Goal: Find specific page/section

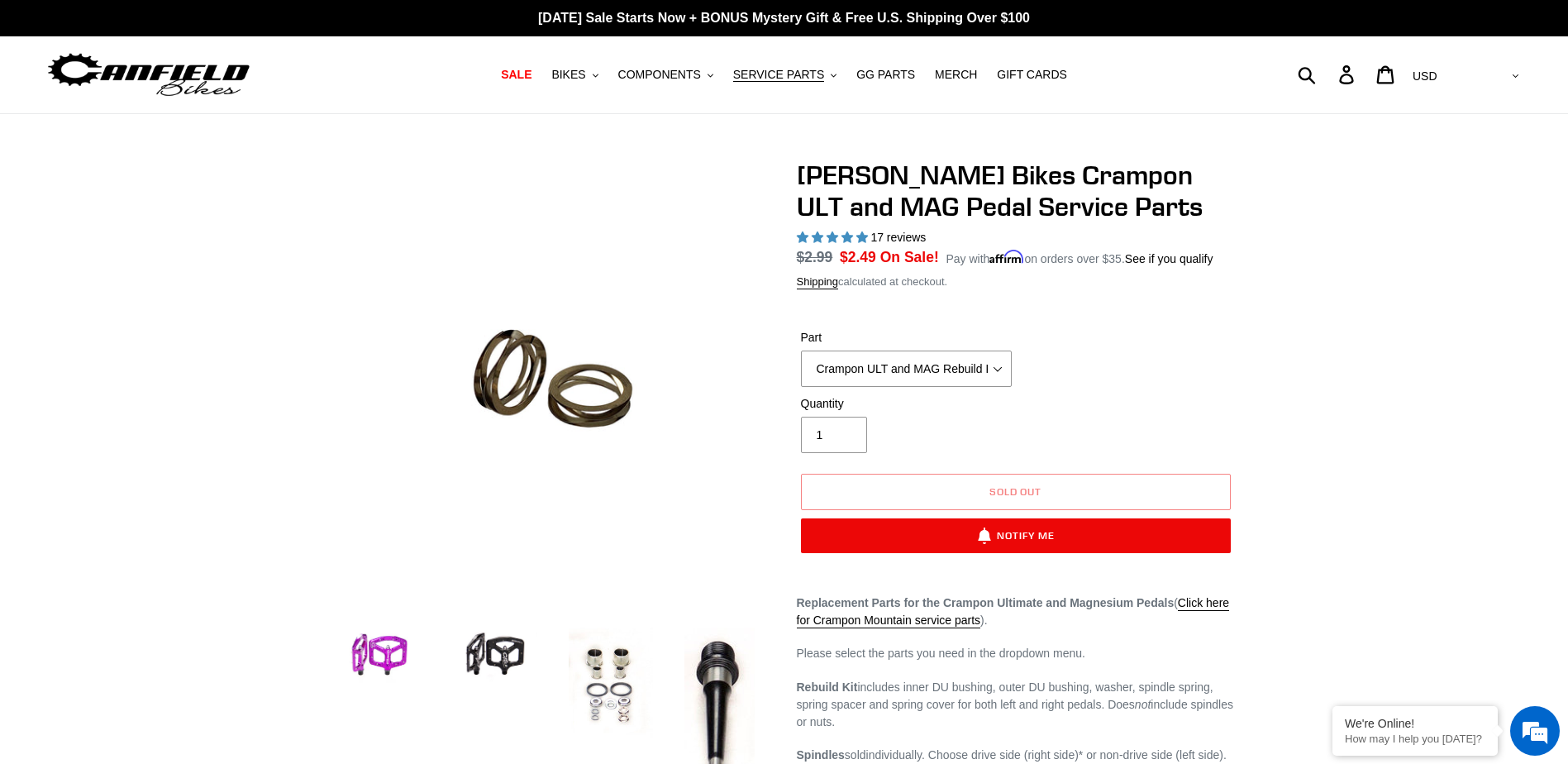
select select "[PERSON_NAME] ULT and Mag Replacement [GEOGRAPHIC_DATA] (2 springs)"
select select "highest-rating"
click at [781, 76] on span "SERVICE PARTS" at bounding box center [779, 75] width 91 height 14
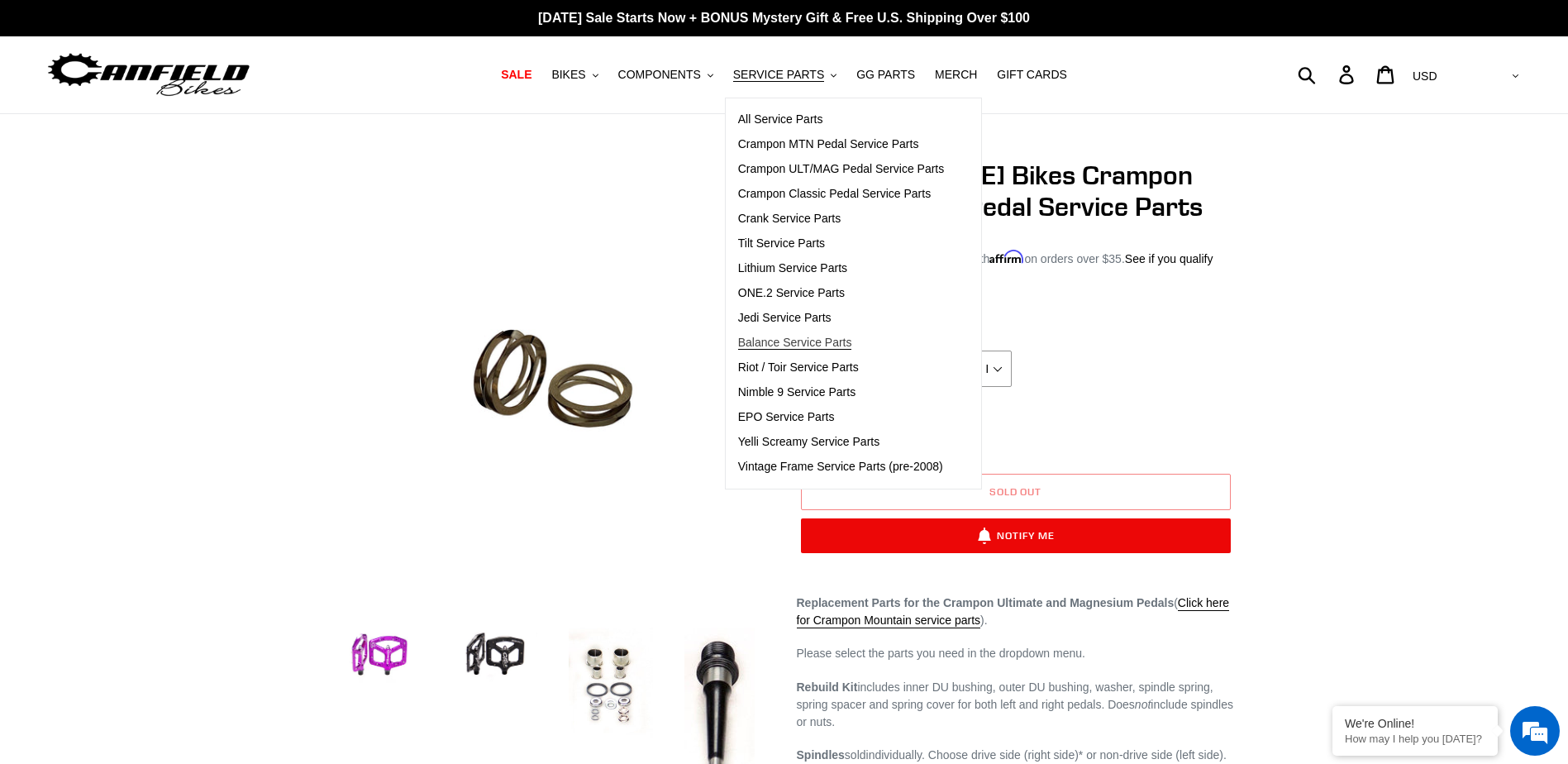
click at [807, 341] on span "Balance Service Parts" at bounding box center [795, 342] width 114 height 14
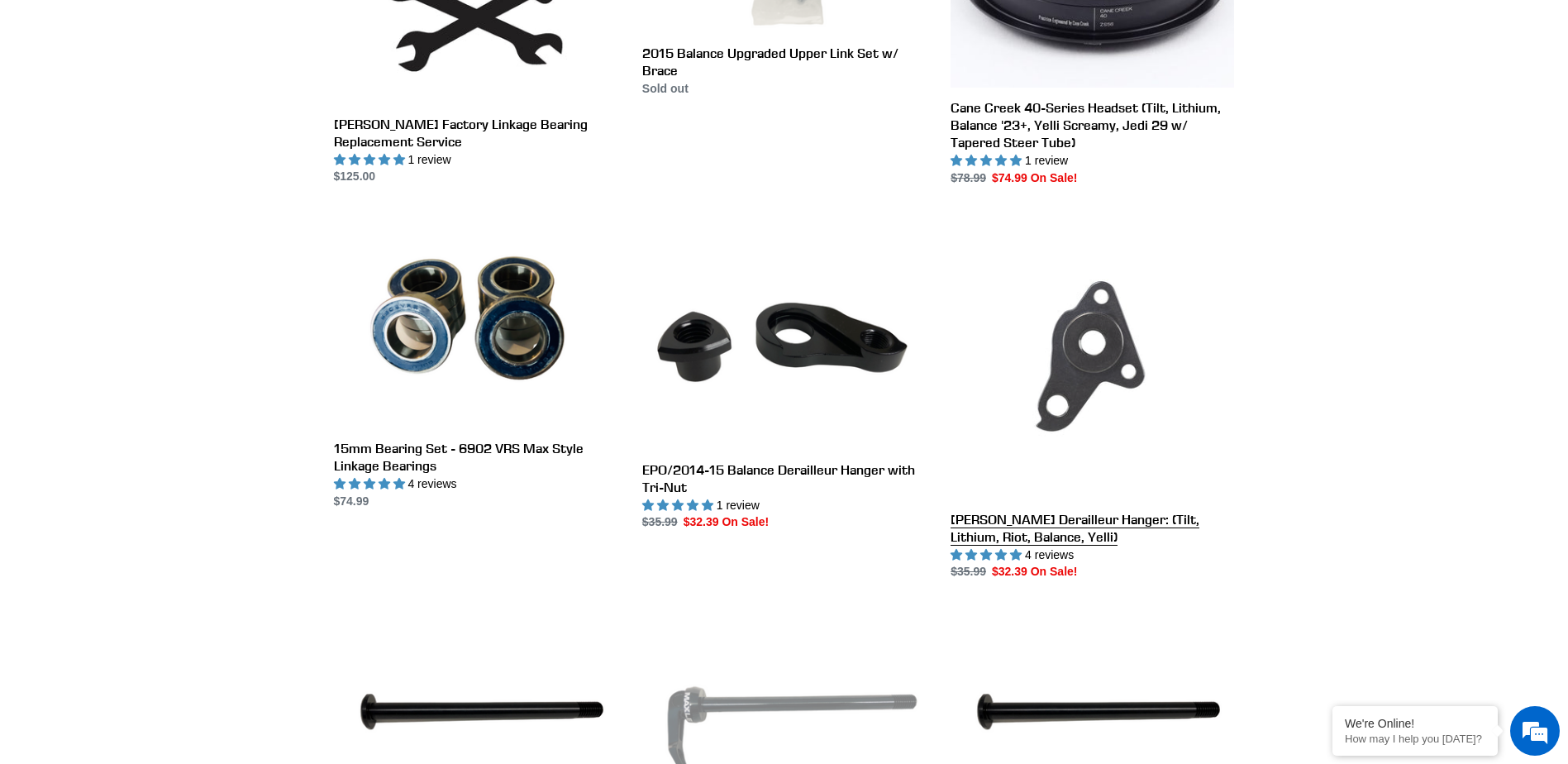
scroll to position [744, 0]
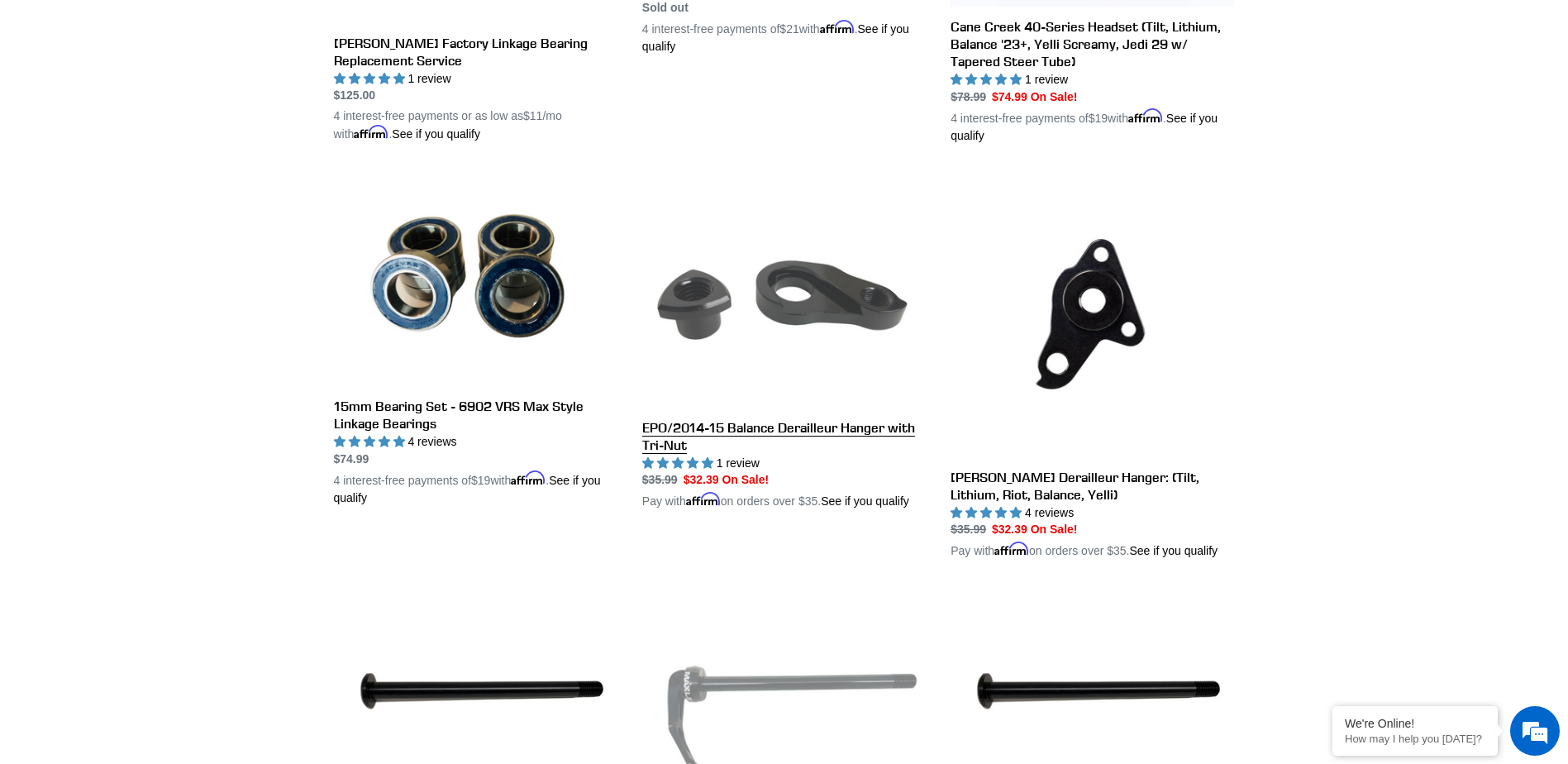
click at [765, 430] on link "EPO/2014-15 Balance Derailleur Hanger with Tri-Nut" at bounding box center [784, 342] width 283 height 337
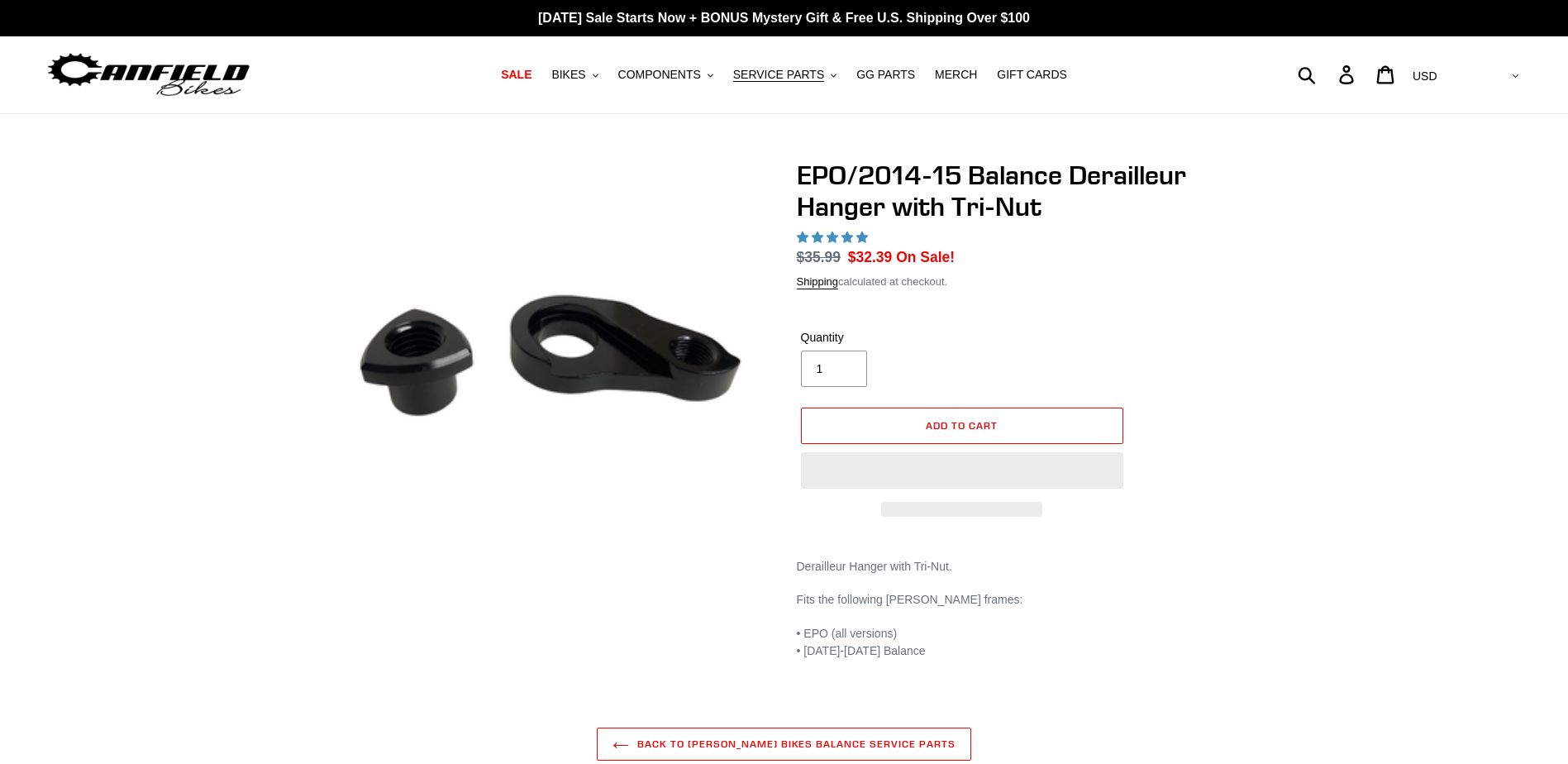
select select "highest-rating"
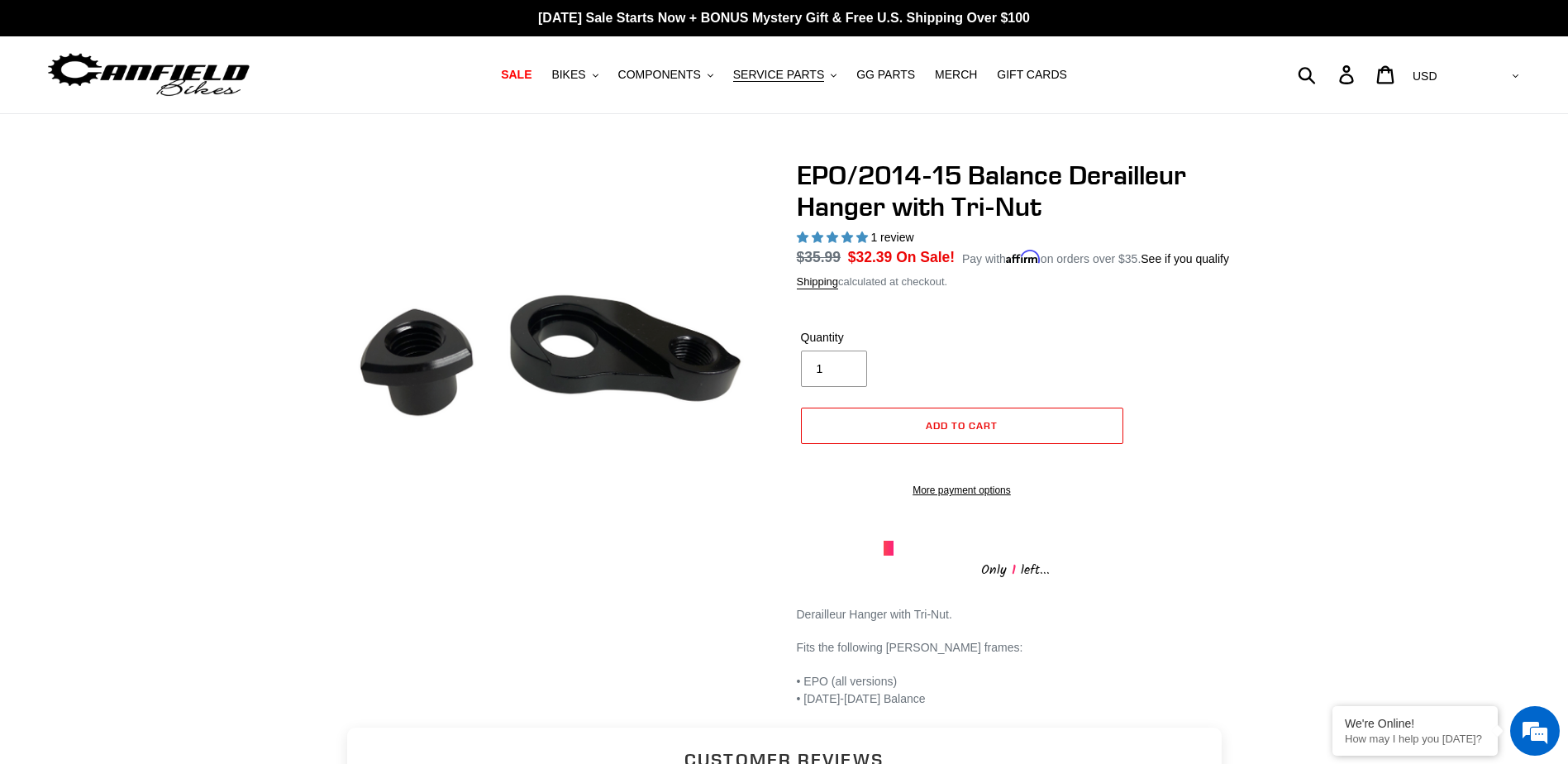
click at [234, 435] on div "EPO/2014-15 Balance Derailleur Hanger with Tri-Nut 1 review Regular price $35.9…" at bounding box center [784, 433] width 1568 height 548
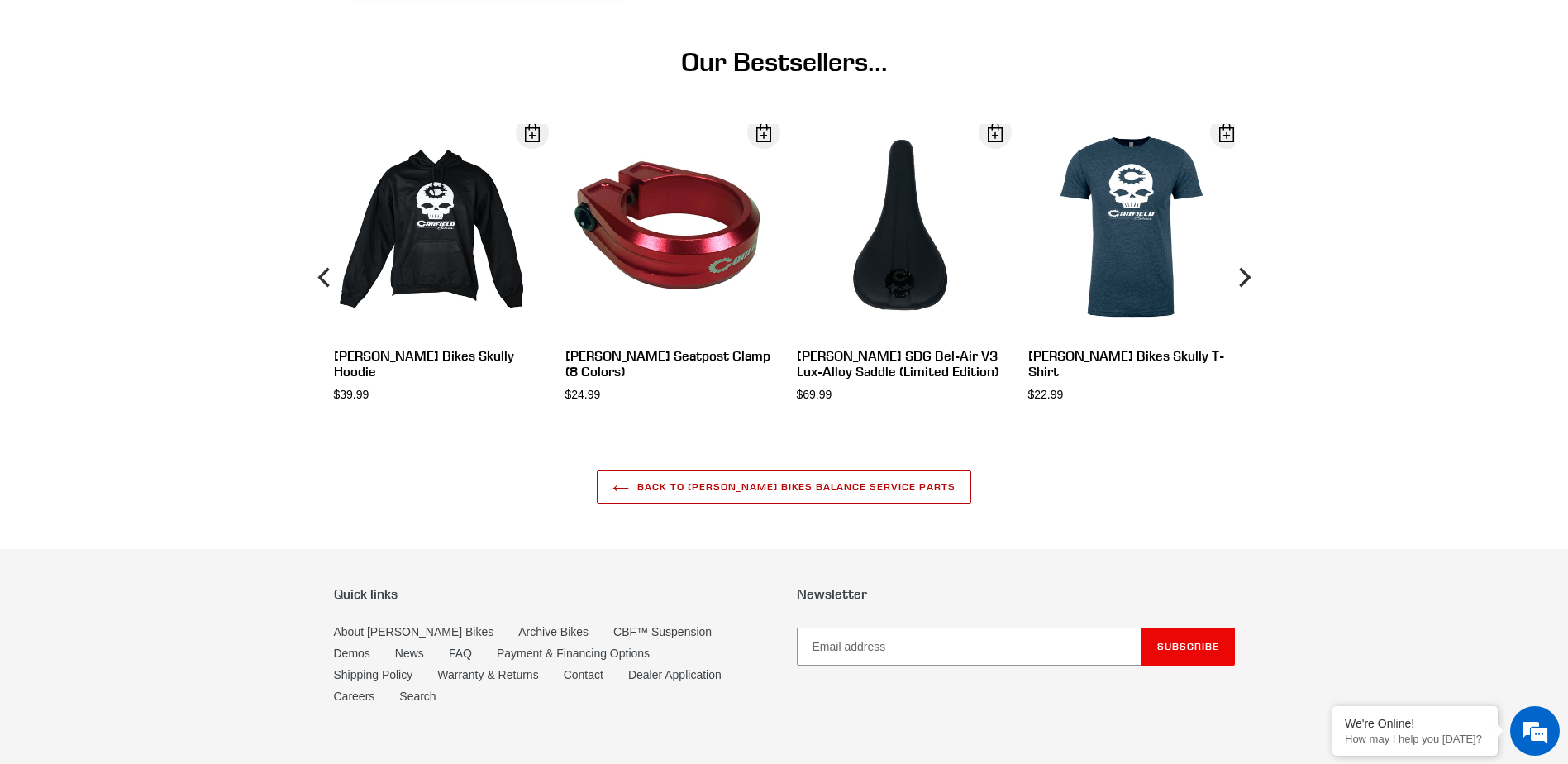
scroll to position [1386, 0]
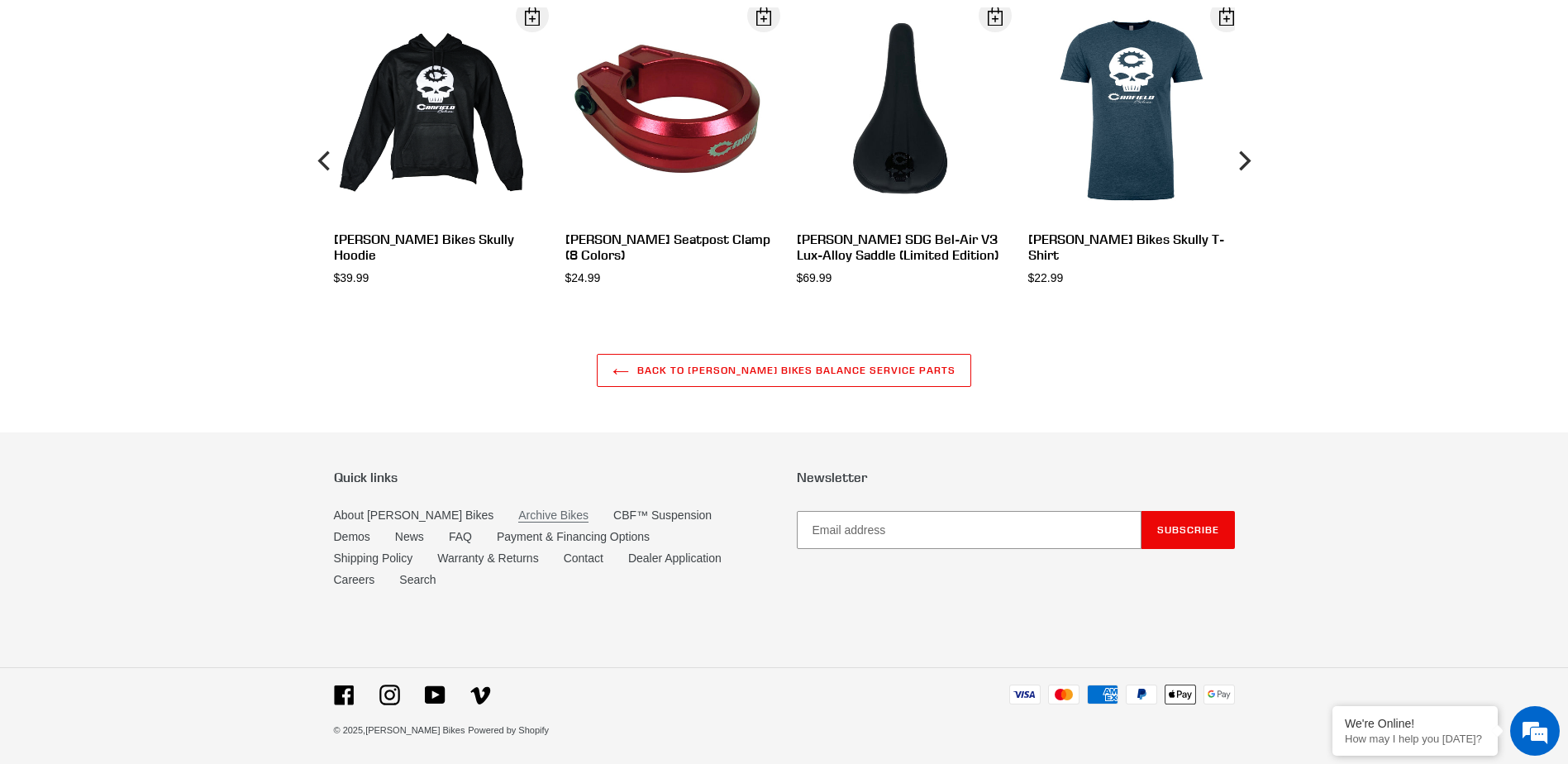
click at [518, 523] on link "Archive Bikes" at bounding box center [553, 515] width 70 height 14
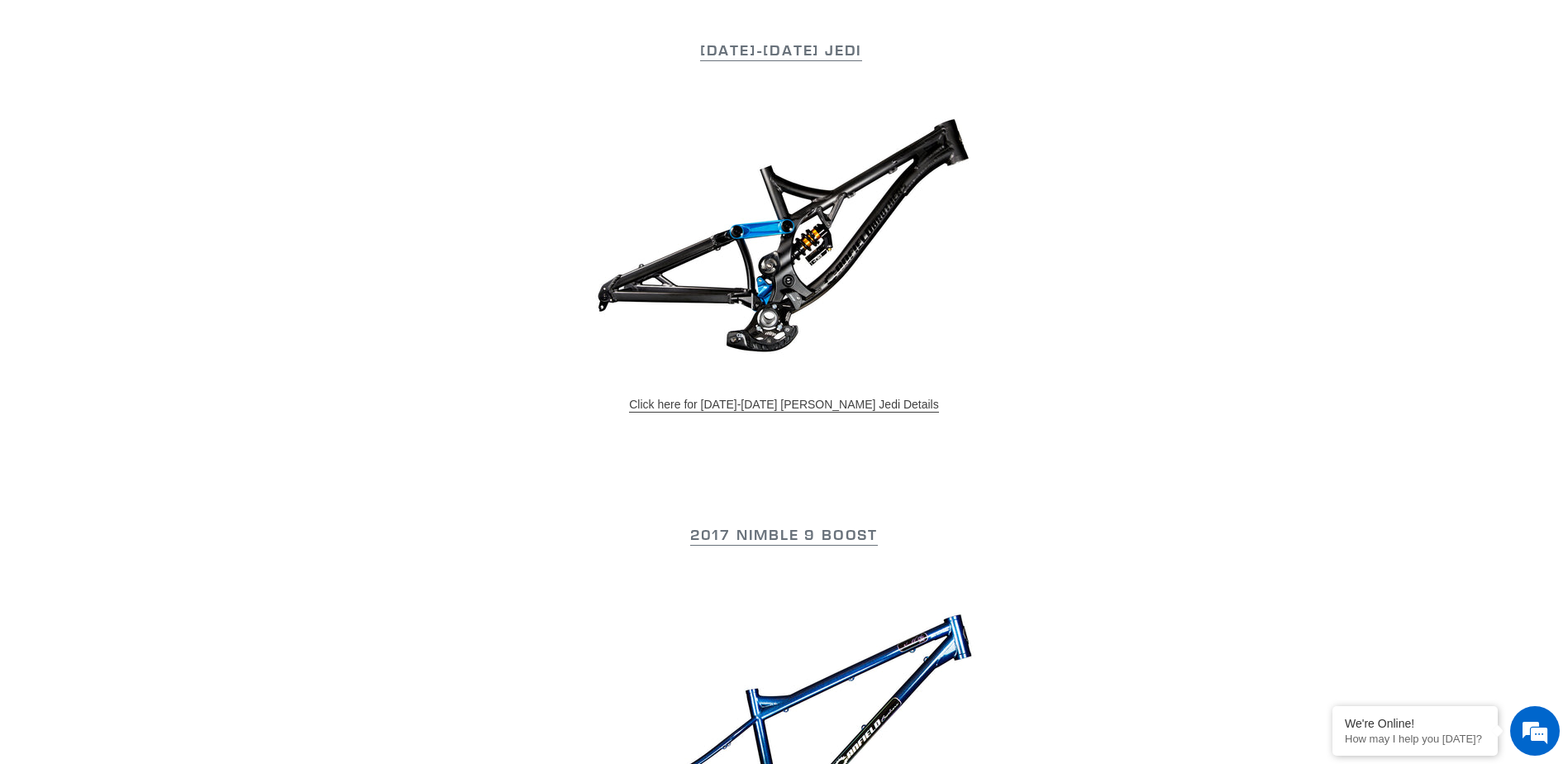
click at [785, 404] on link "Click here for 2015-2017 Canfield Jedi Details" at bounding box center [784, 404] width 309 height 15
